Goal: Task Accomplishment & Management: Manage account settings

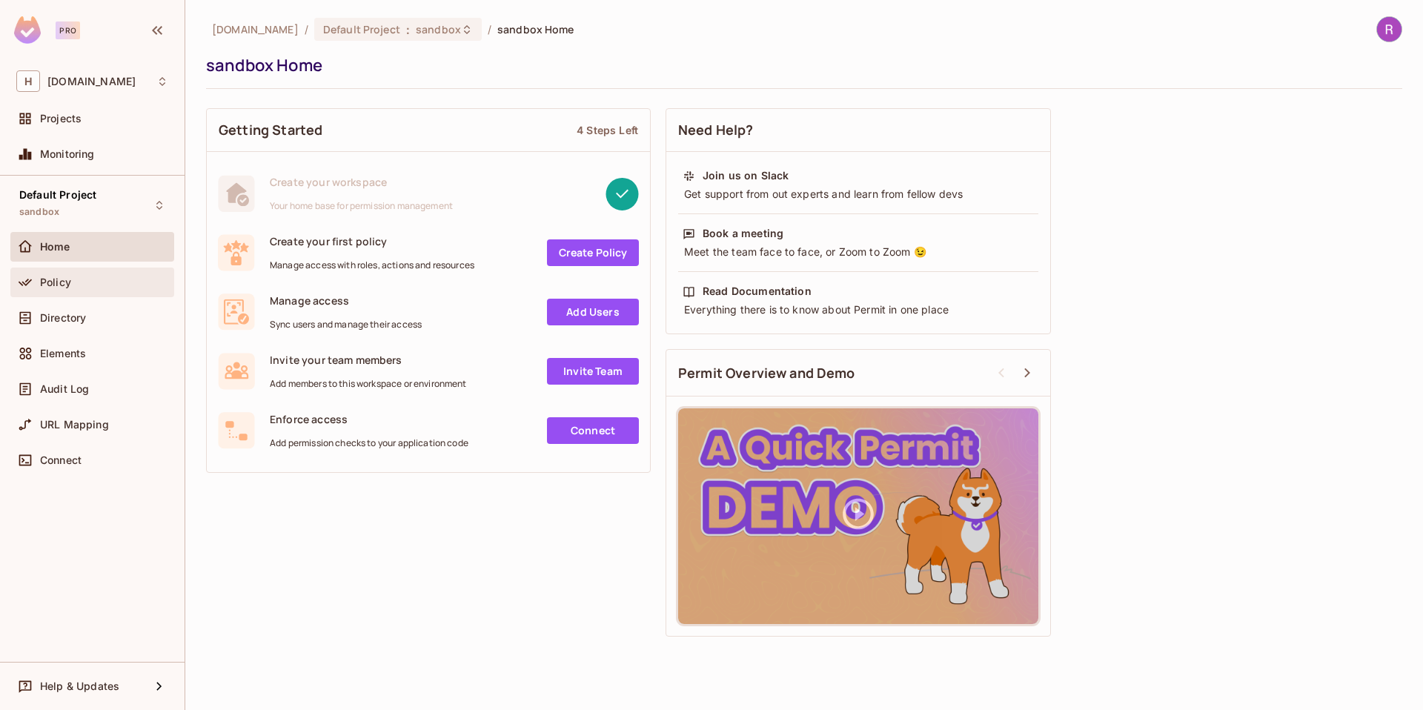
click at [40, 282] on span "Policy" at bounding box center [55, 282] width 31 height 12
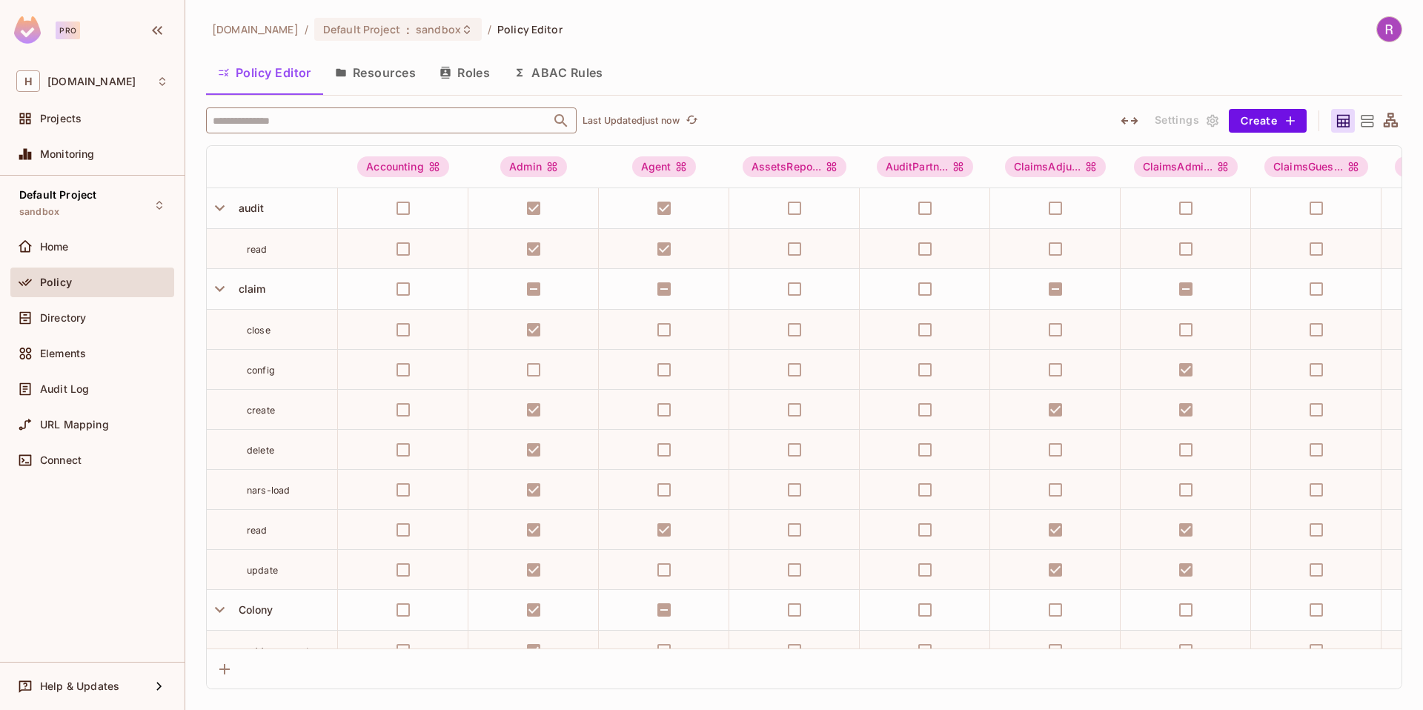
click at [282, 117] on input "text" at bounding box center [378, 120] width 339 height 26
type input "*"
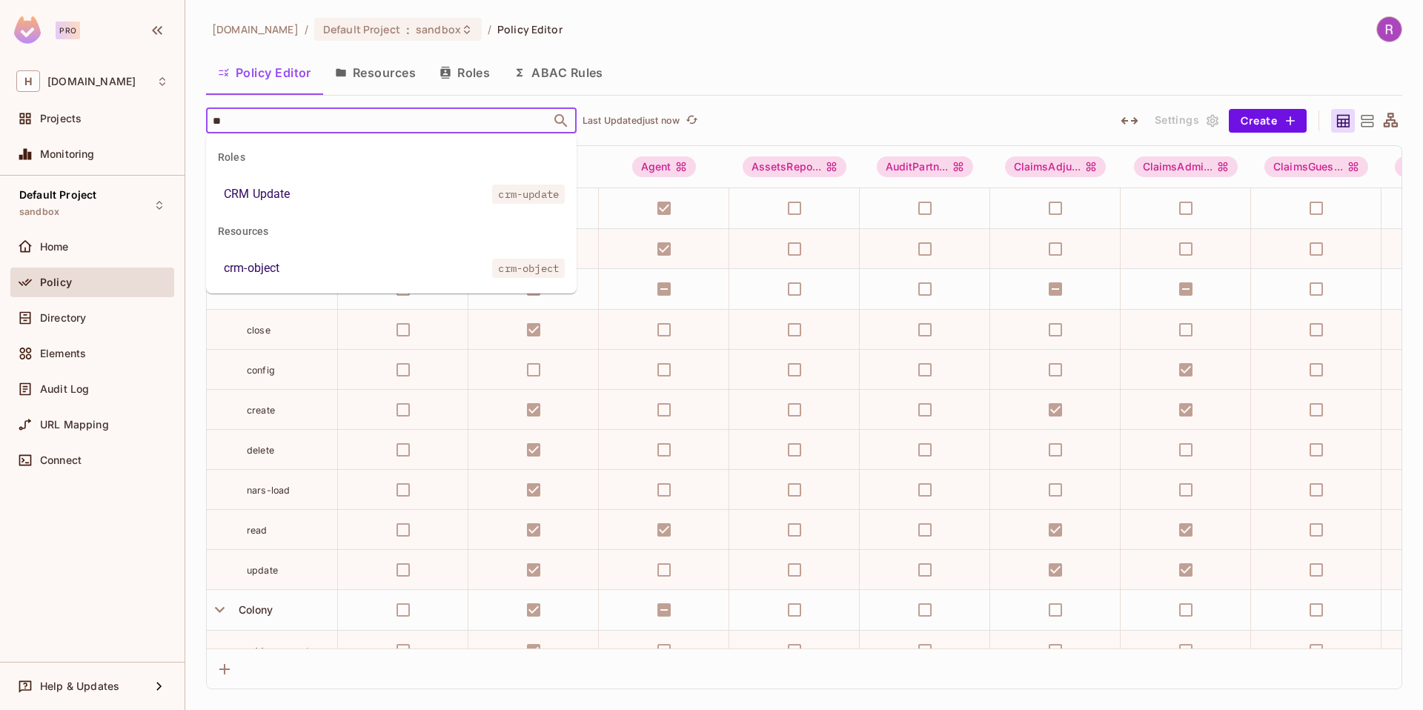
type input "*"
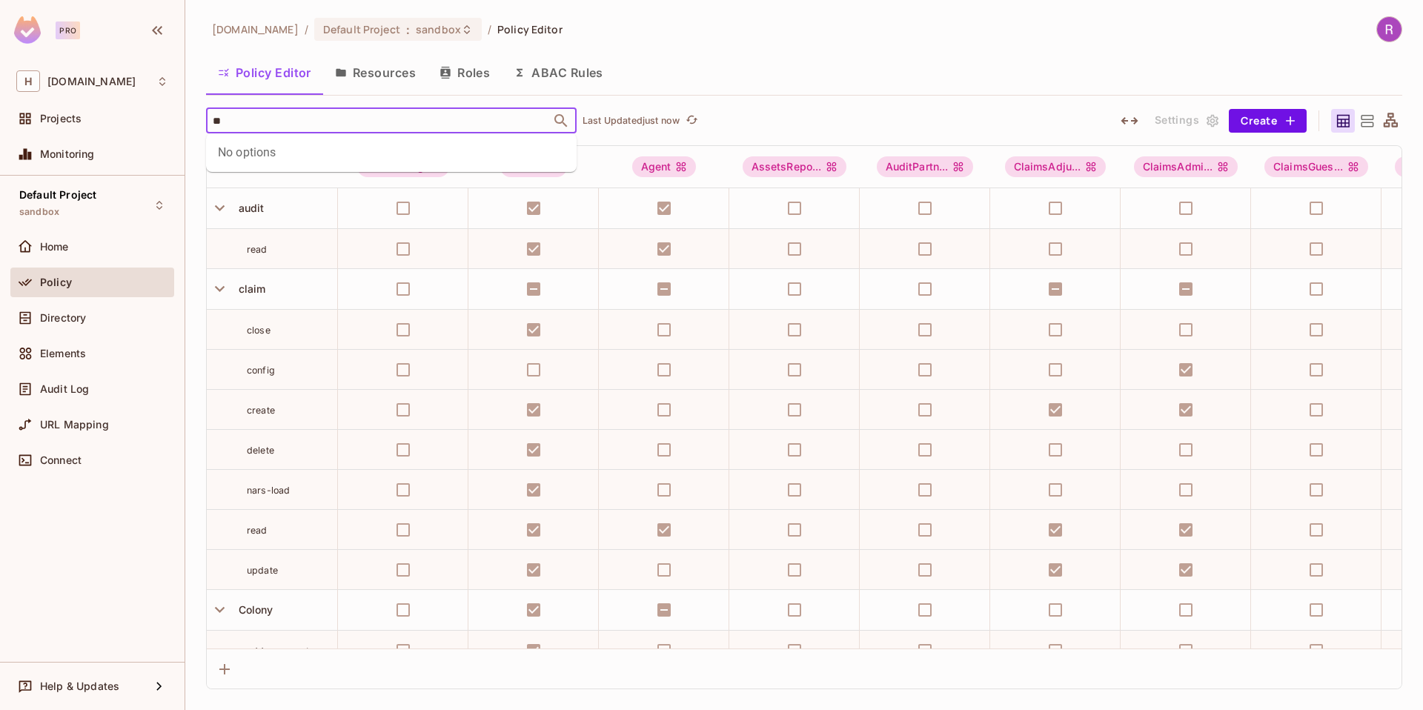
type input "*"
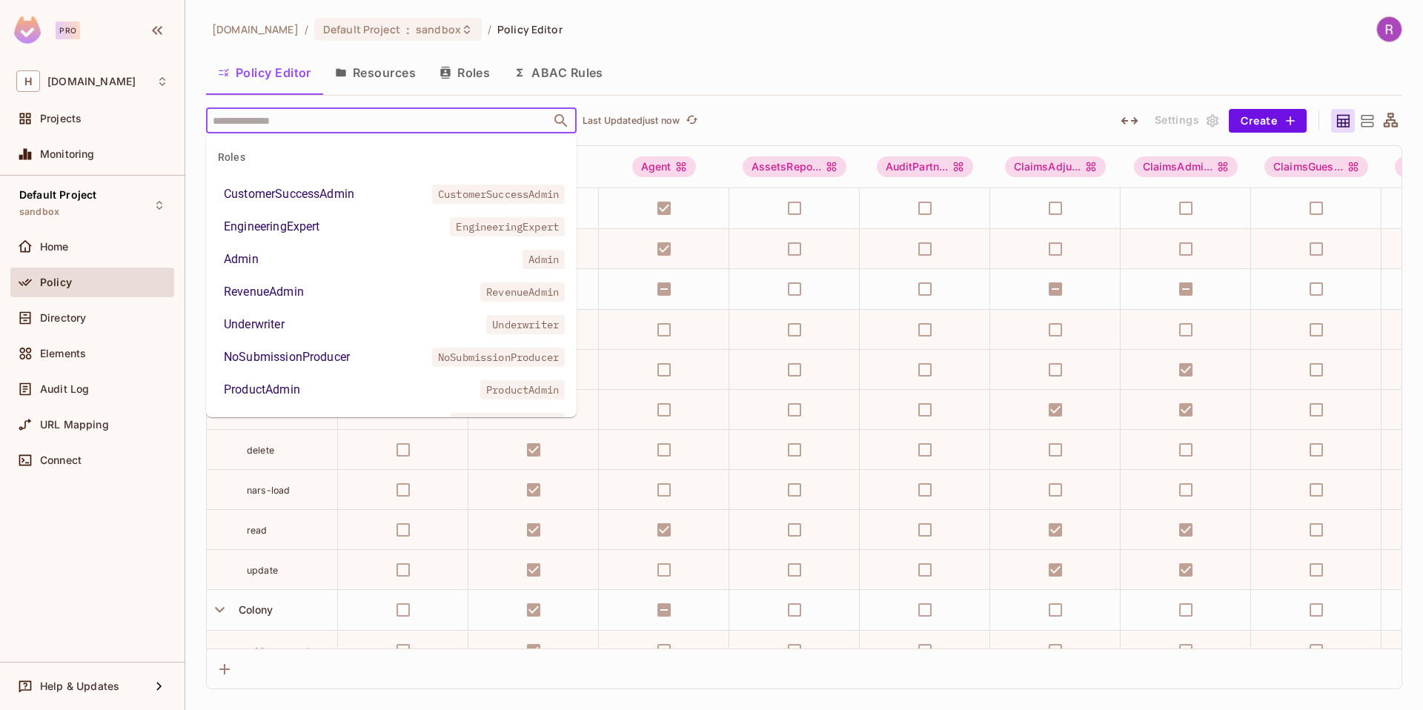
click at [771, 70] on div "Policy Editor Resources Roles ABAC Rules" at bounding box center [804, 72] width 1196 height 37
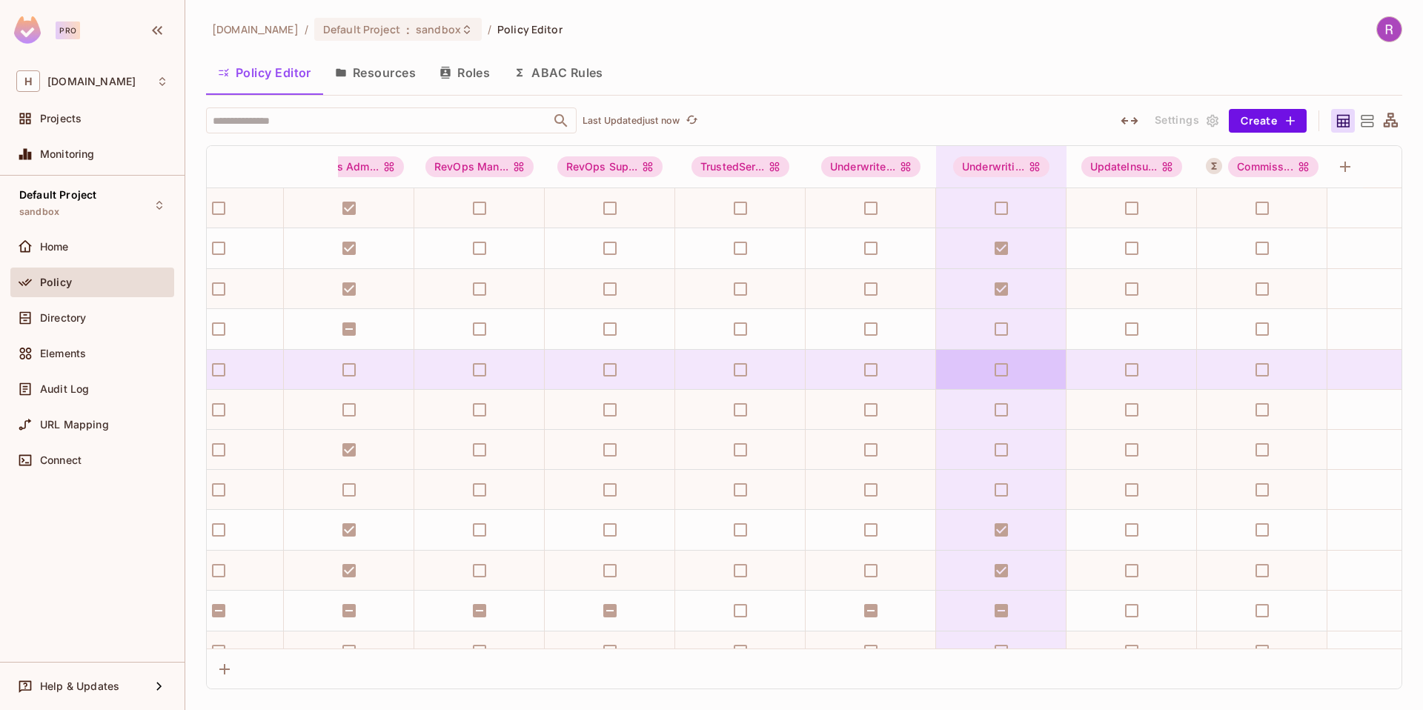
scroll to position [1085, 4841]
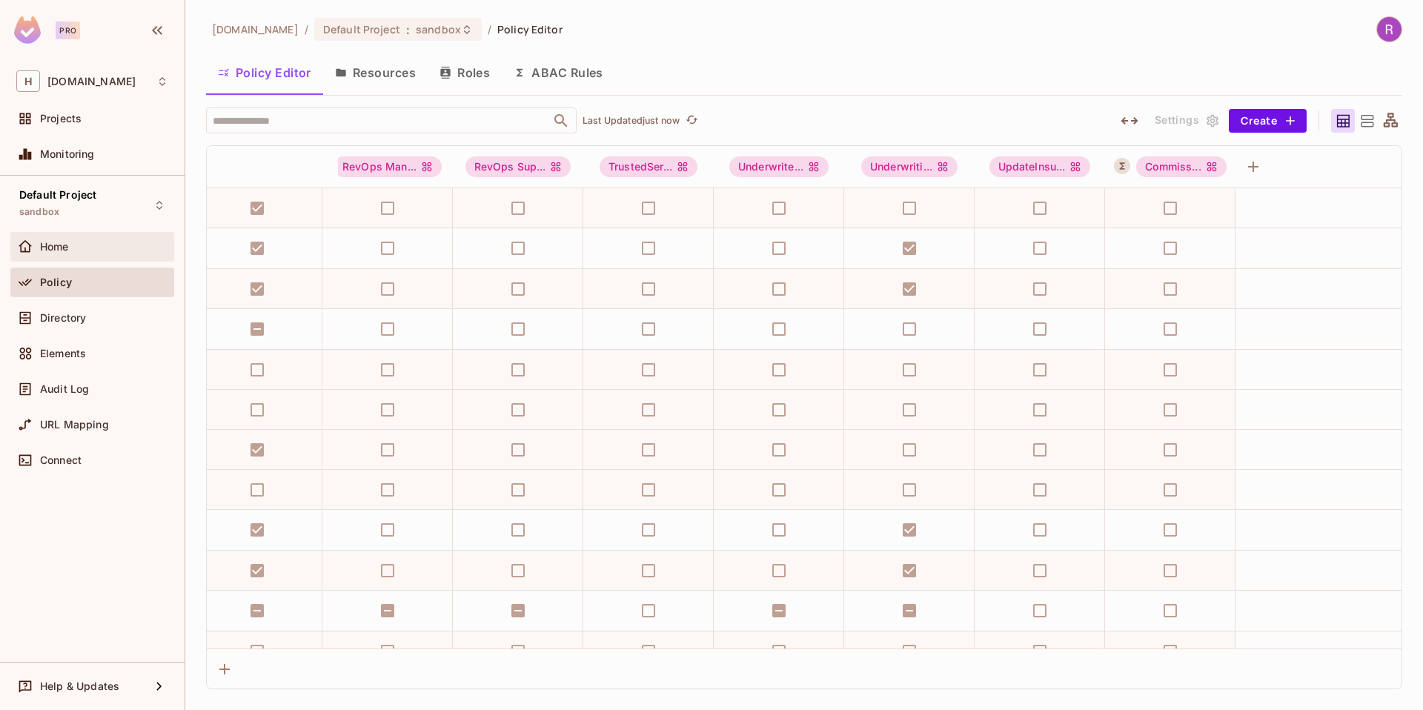
click at [78, 244] on div "Home" at bounding box center [104, 247] width 128 height 12
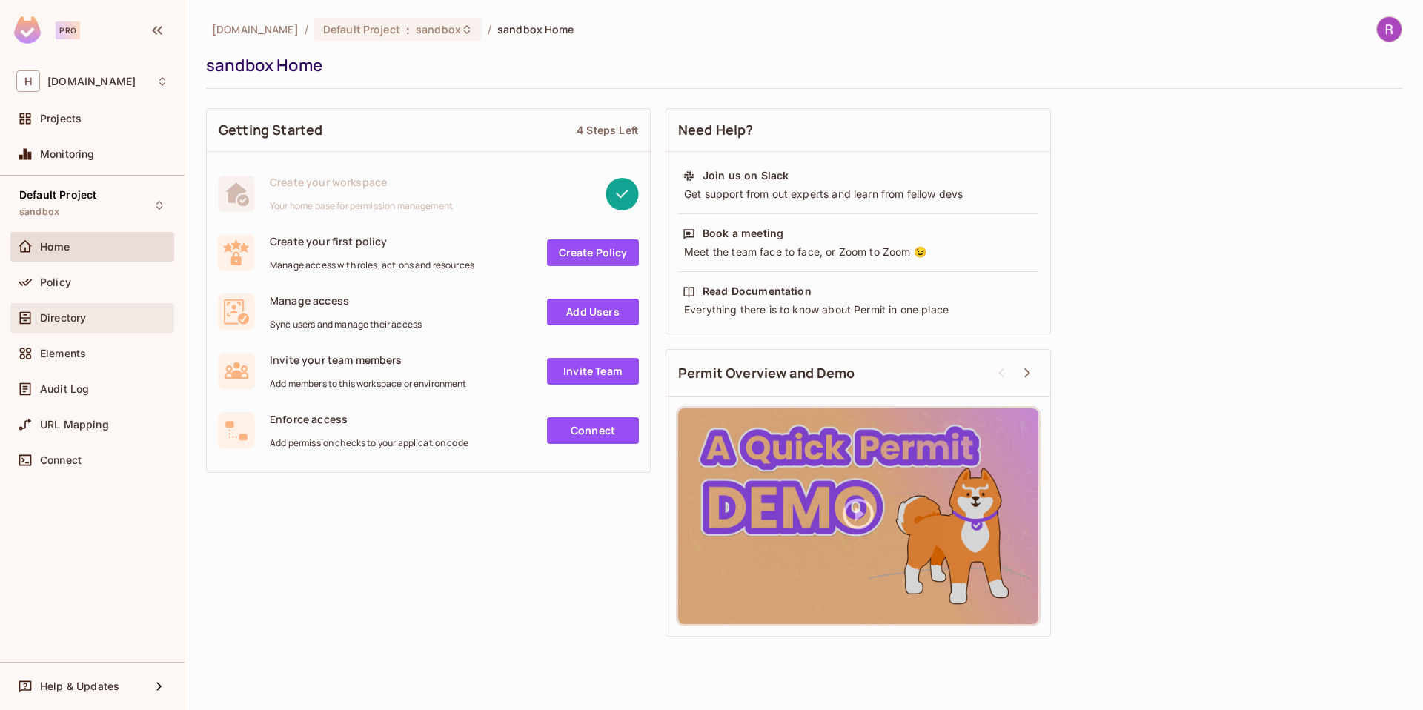
click at [60, 316] on span "Directory" at bounding box center [63, 318] width 46 height 12
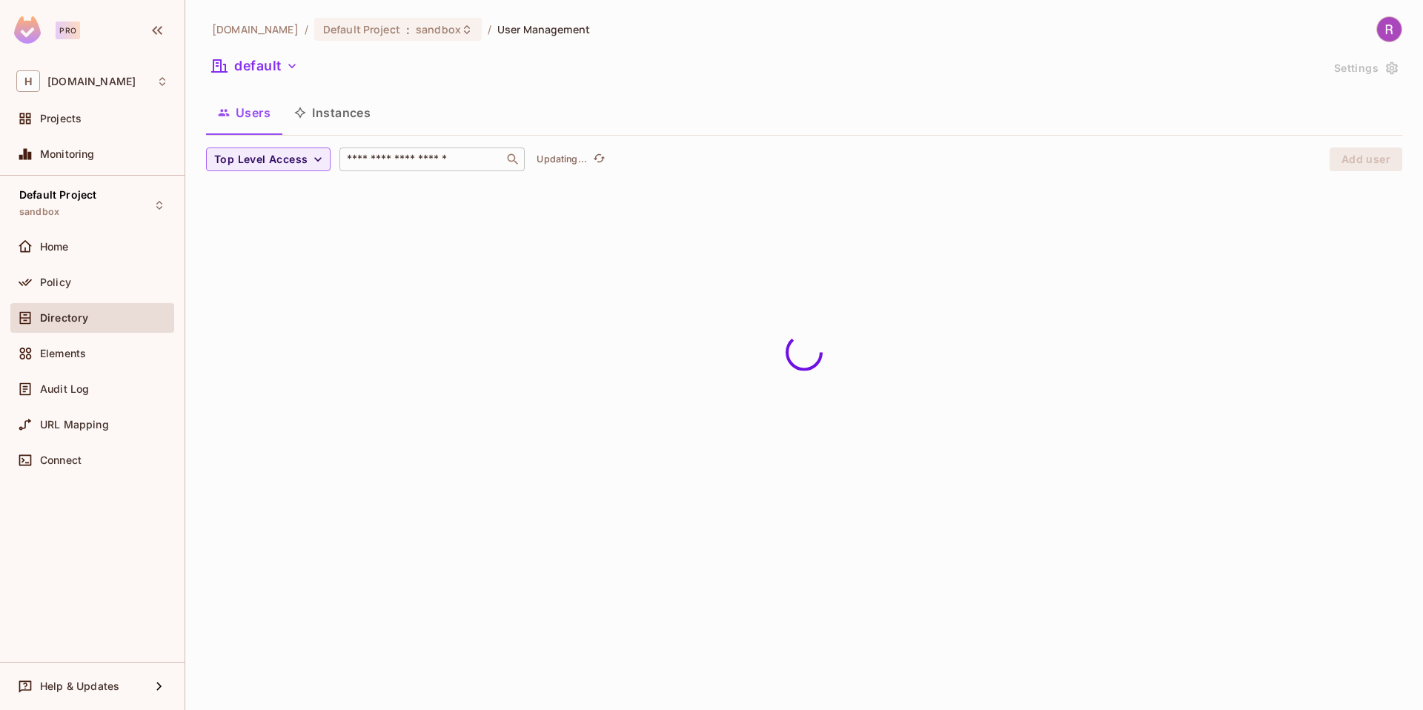
click at [416, 164] on input "text" at bounding box center [422, 159] width 156 height 15
type input "****"
drag, startPoint x: 387, startPoint y: 159, endPoint x: 299, endPoint y: 161, distance: 87.5
click at [299, 161] on div "Top Level Access **** ​ Updating..." at bounding box center [764, 159] width 1116 height 24
click at [296, 164] on span "Top Level Access" at bounding box center [260, 159] width 93 height 19
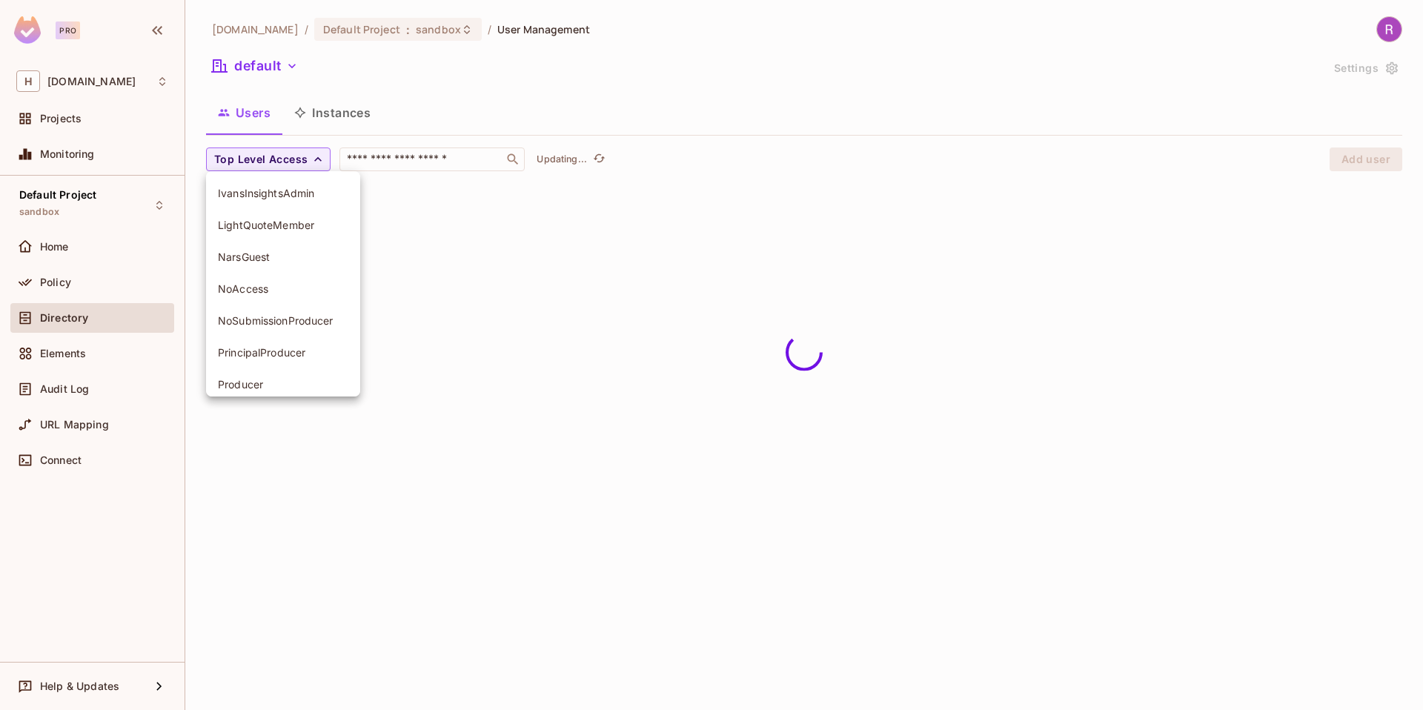
scroll to position [657, 0]
click at [291, 242] on span "LightQuoteMember" at bounding box center [283, 237] width 130 height 14
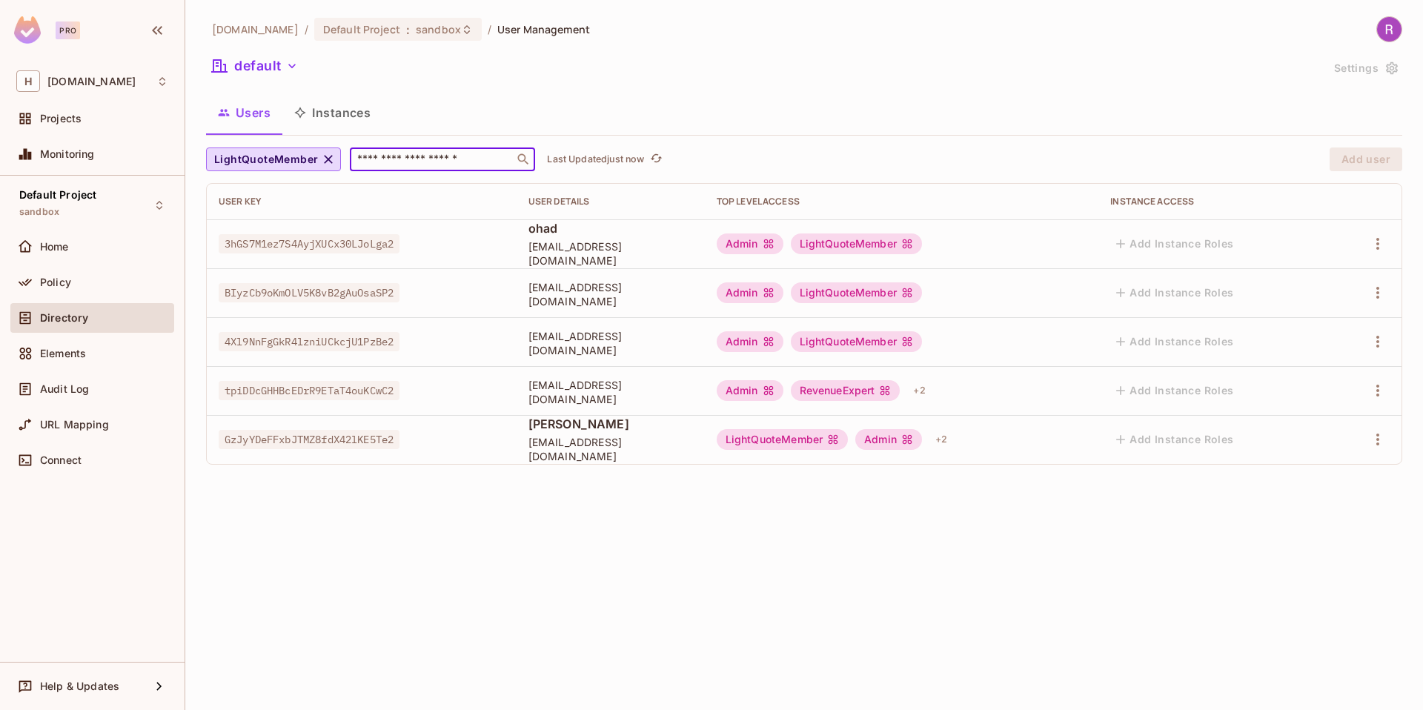
click at [383, 165] on input "text" at bounding box center [432, 159] width 156 height 15
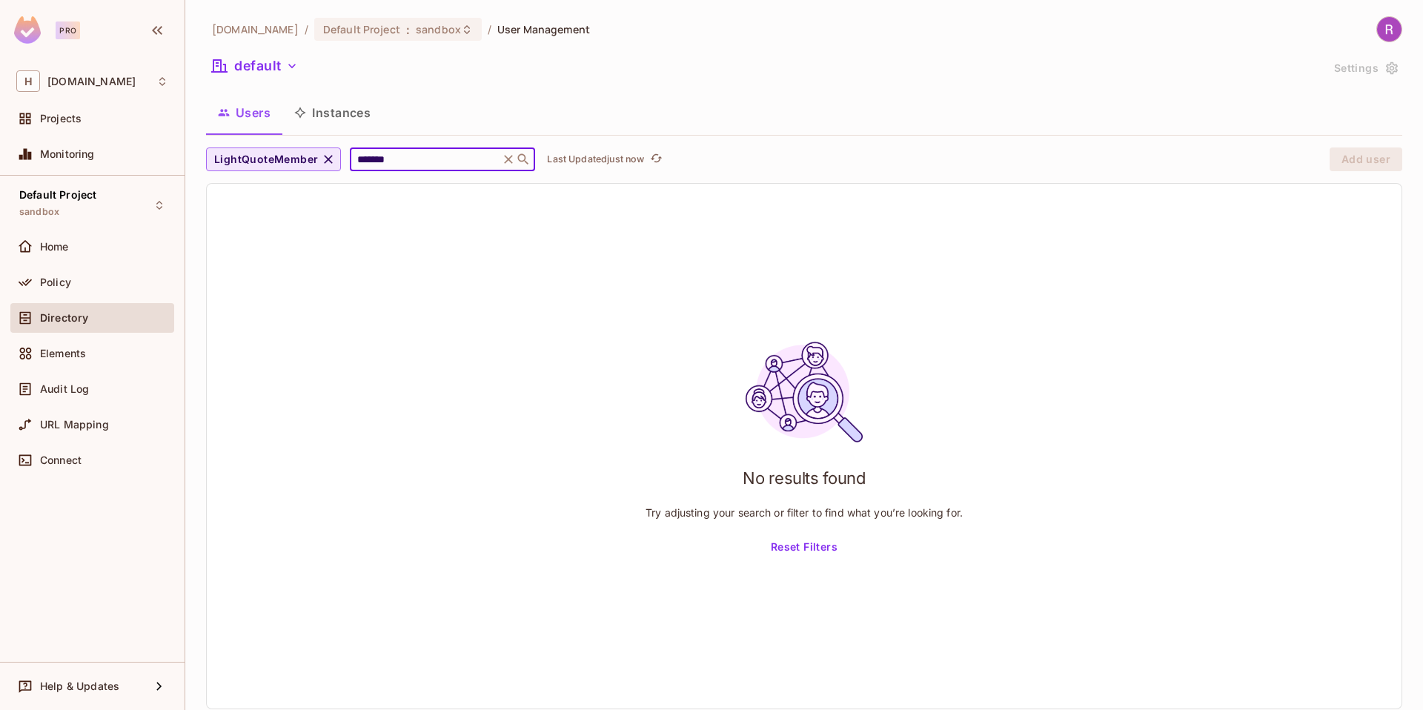
type input "*******"
click at [325, 157] on icon "button" at bounding box center [329, 159] width 9 height 9
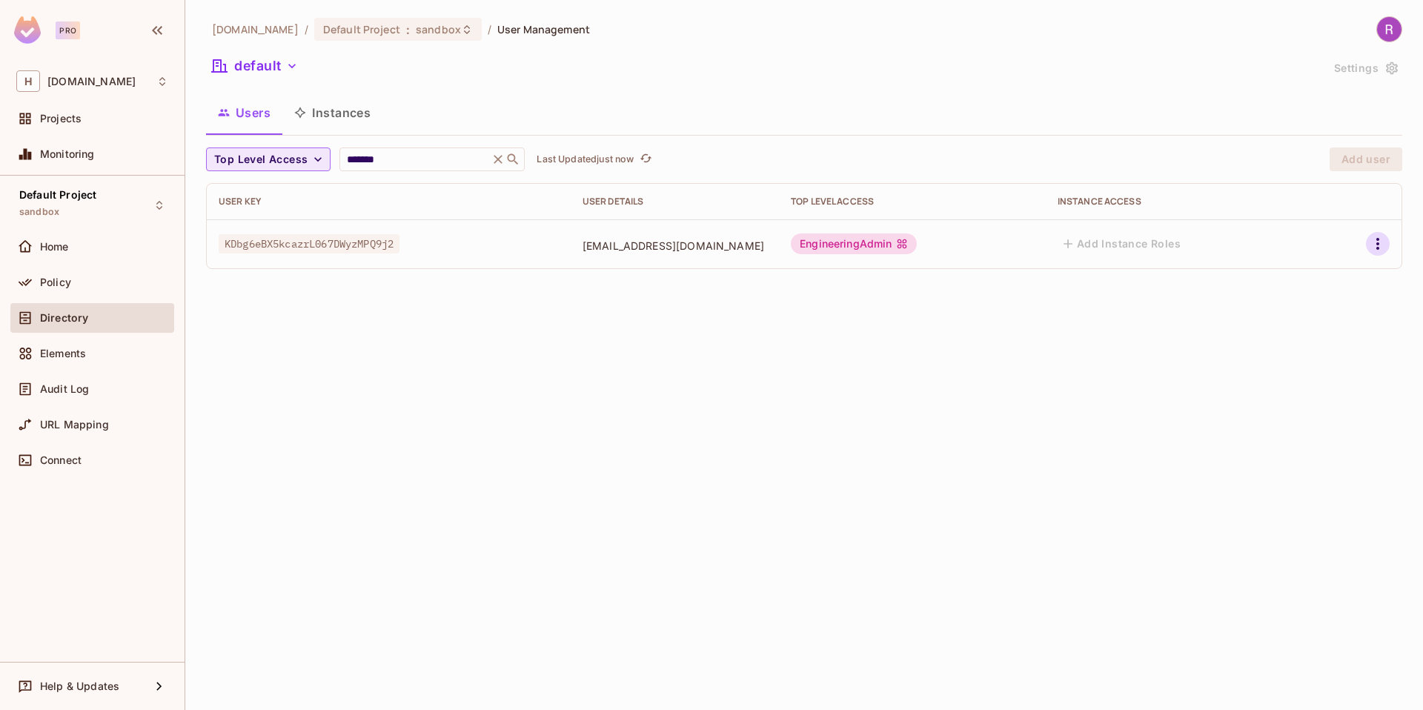
click at [1374, 245] on icon "button" at bounding box center [1378, 244] width 18 height 18
click at [1016, 248] on div at bounding box center [711, 355] width 1423 height 710
click at [1381, 248] on icon "button" at bounding box center [1378, 244] width 18 height 18
click at [632, 259] on div at bounding box center [711, 355] width 1423 height 710
click at [635, 245] on span "[EMAIL_ADDRESS][DOMAIN_NAME]" at bounding box center [674, 246] width 185 height 14
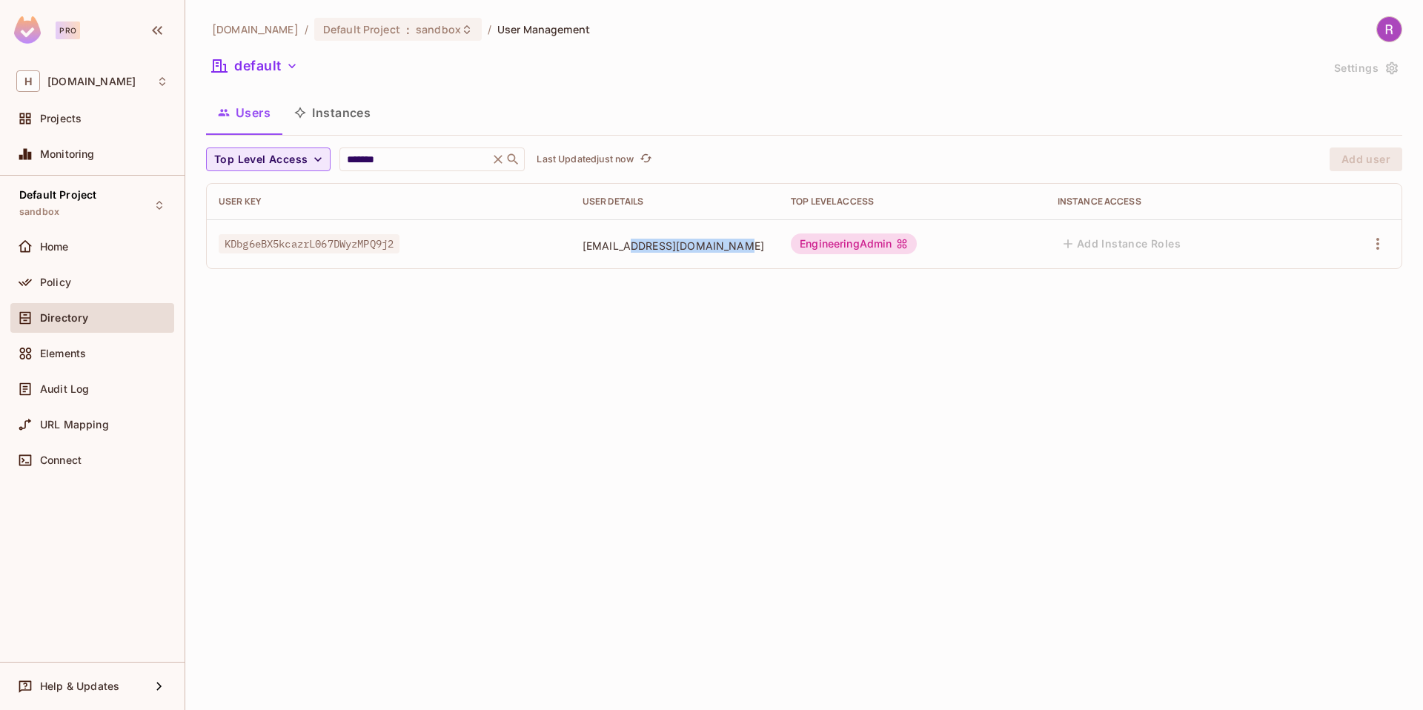
click at [635, 244] on span "[EMAIL_ADDRESS][DOMAIN_NAME]" at bounding box center [674, 246] width 185 height 14
click at [414, 247] on div "KDbg6eBX5kcazrL067DWyzMPQ9j2" at bounding box center [389, 243] width 340 height 15
click at [413, 247] on div "KDbg6eBX5kcazrL067DWyzMPQ9j2" at bounding box center [389, 243] width 340 height 15
click at [383, 247] on span "KDbg6eBX5kcazrL067DWyzMPQ9j2" at bounding box center [309, 243] width 181 height 19
drag, startPoint x: 383, startPoint y: 247, endPoint x: 318, endPoint y: 248, distance: 65.2
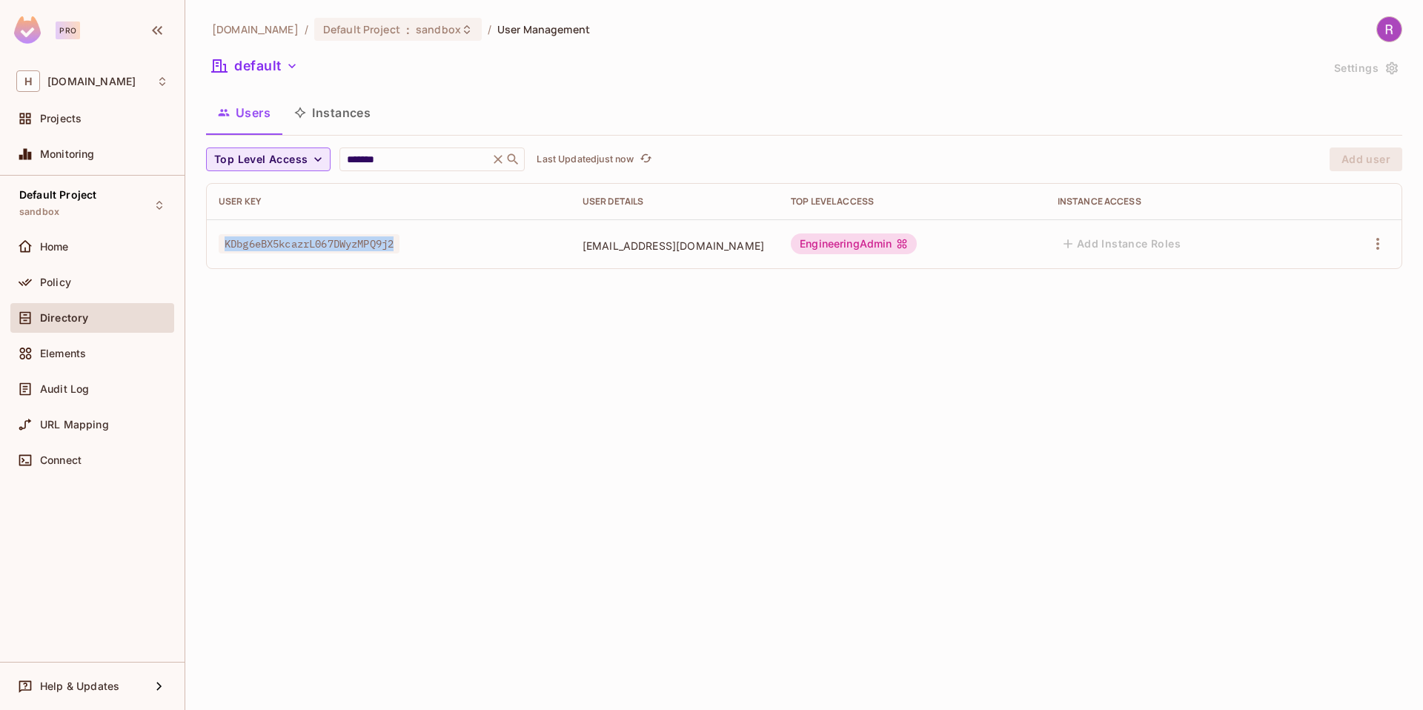
click at [318, 248] on span "KDbg6eBX5kcazrL067DWyzMPQ9j2" at bounding box center [309, 243] width 181 height 19
click at [665, 249] on span "[EMAIL_ADDRESS][DOMAIN_NAME]" at bounding box center [674, 246] width 185 height 14
click at [1382, 245] on icon "button" at bounding box center [1378, 244] width 18 height 18
click at [1374, 246] on div at bounding box center [711, 355] width 1423 height 710
click at [153, 696] on div "Help & Updates" at bounding box center [92, 686] width 164 height 30
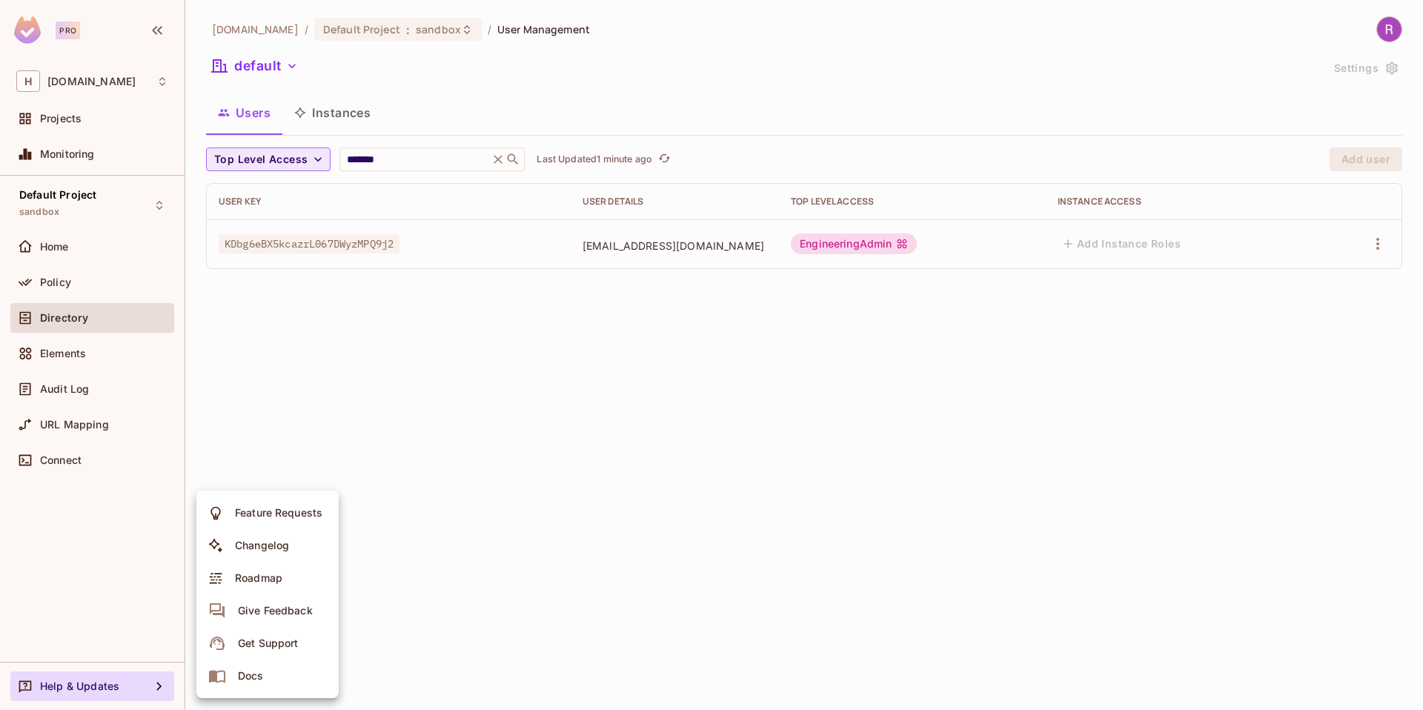
click at [400, 544] on div at bounding box center [711, 355] width 1423 height 710
